Goal: Information Seeking & Learning: Learn about a topic

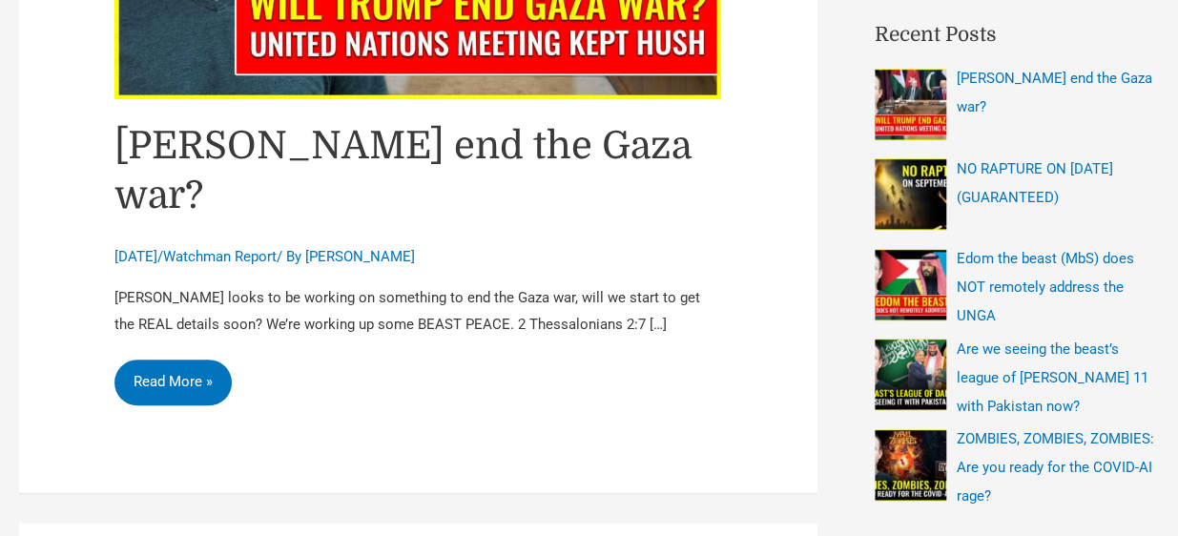
scroll to position [533, 0]
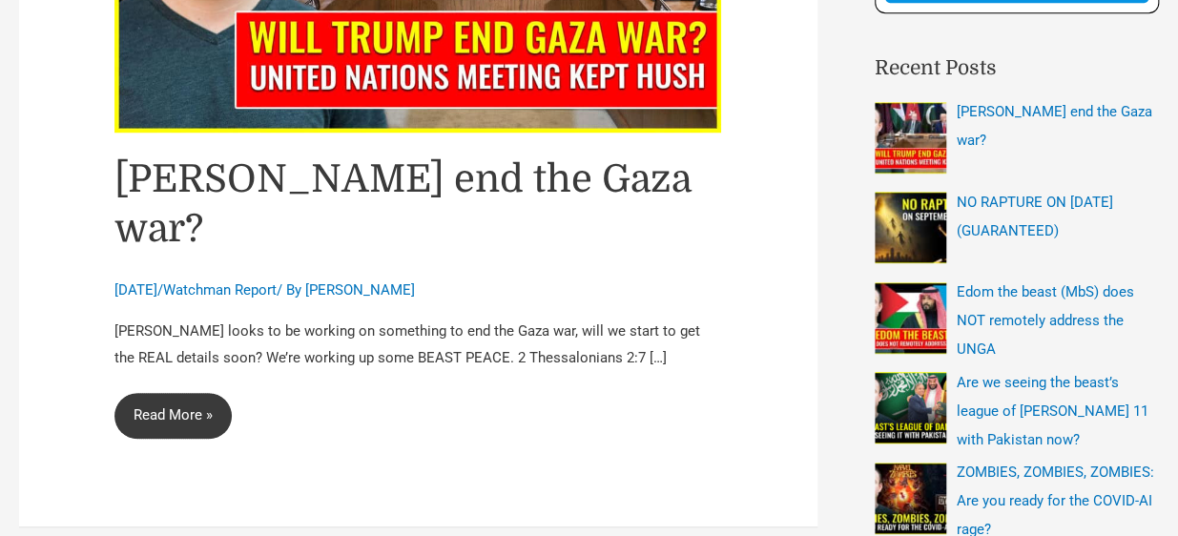
click at [174, 393] on link "Will Trump end the Gaza war? Read More »" at bounding box center [172, 416] width 117 height 46
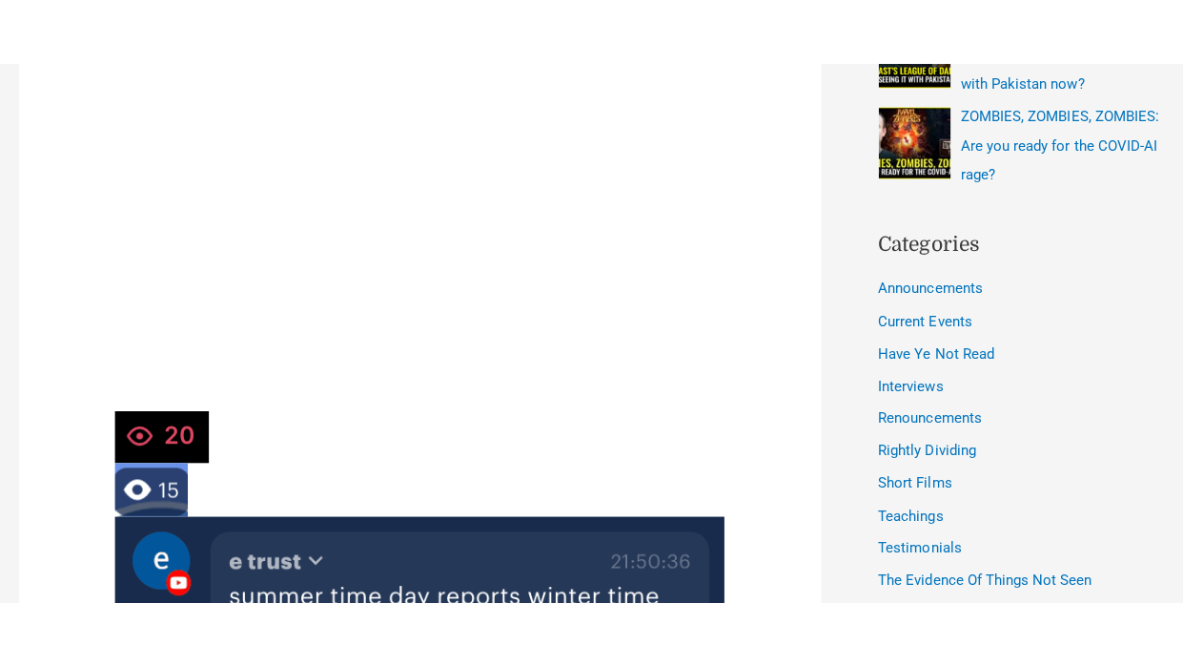
scroll to position [955, 0]
